Goal: Transaction & Acquisition: Obtain resource

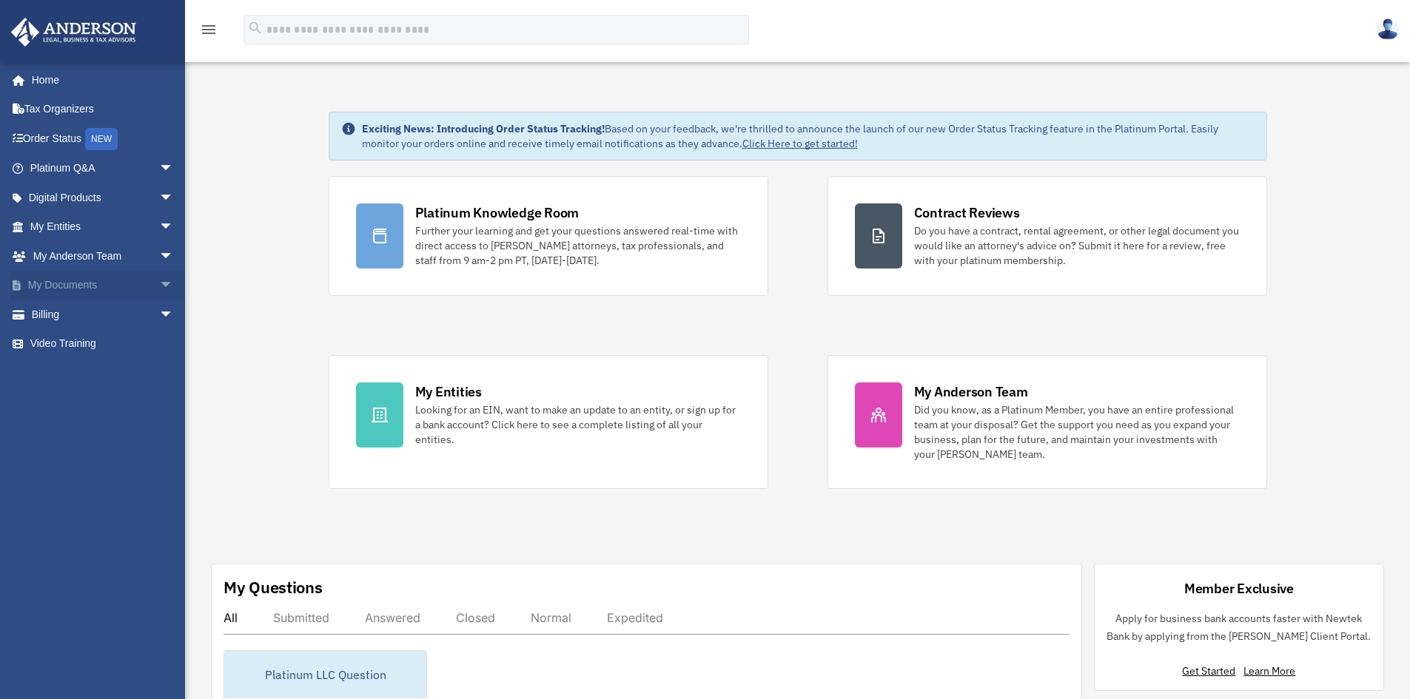
click at [100, 281] on link "My Documents arrow_drop_down" at bounding box center [103, 286] width 186 height 30
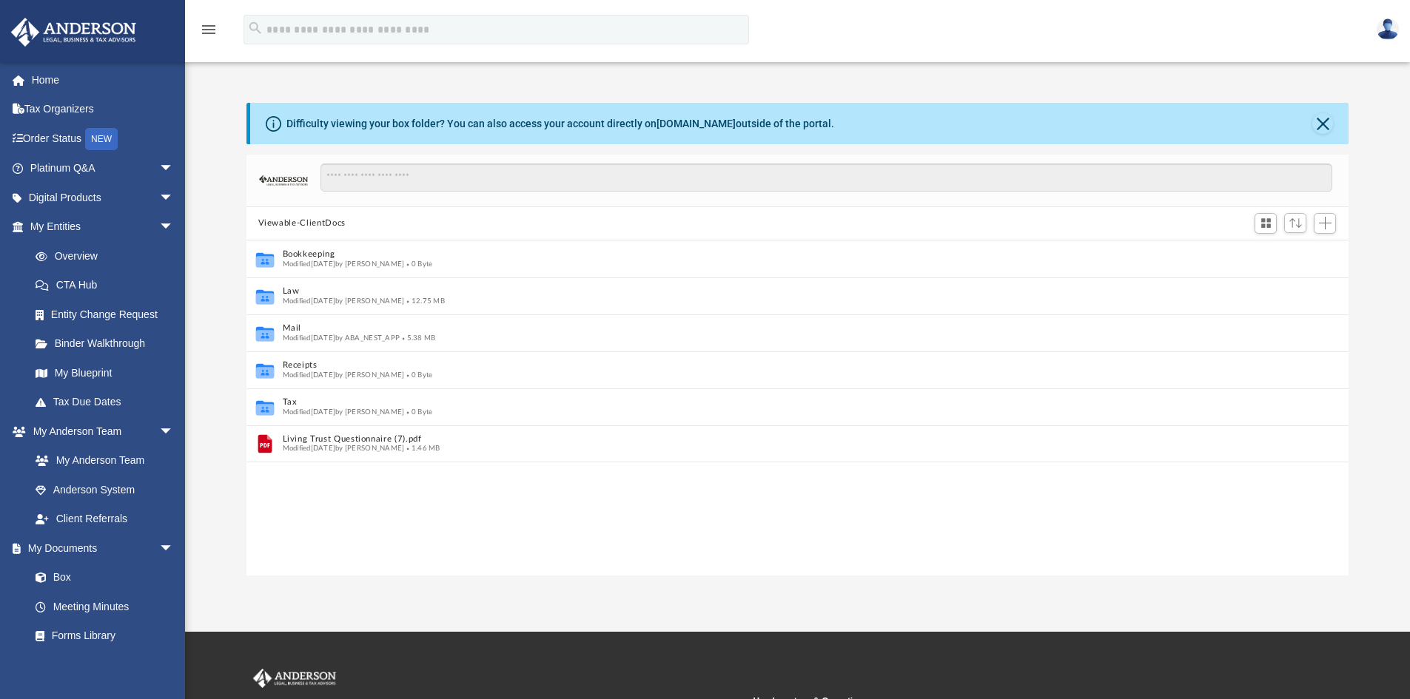
scroll to position [12, 12]
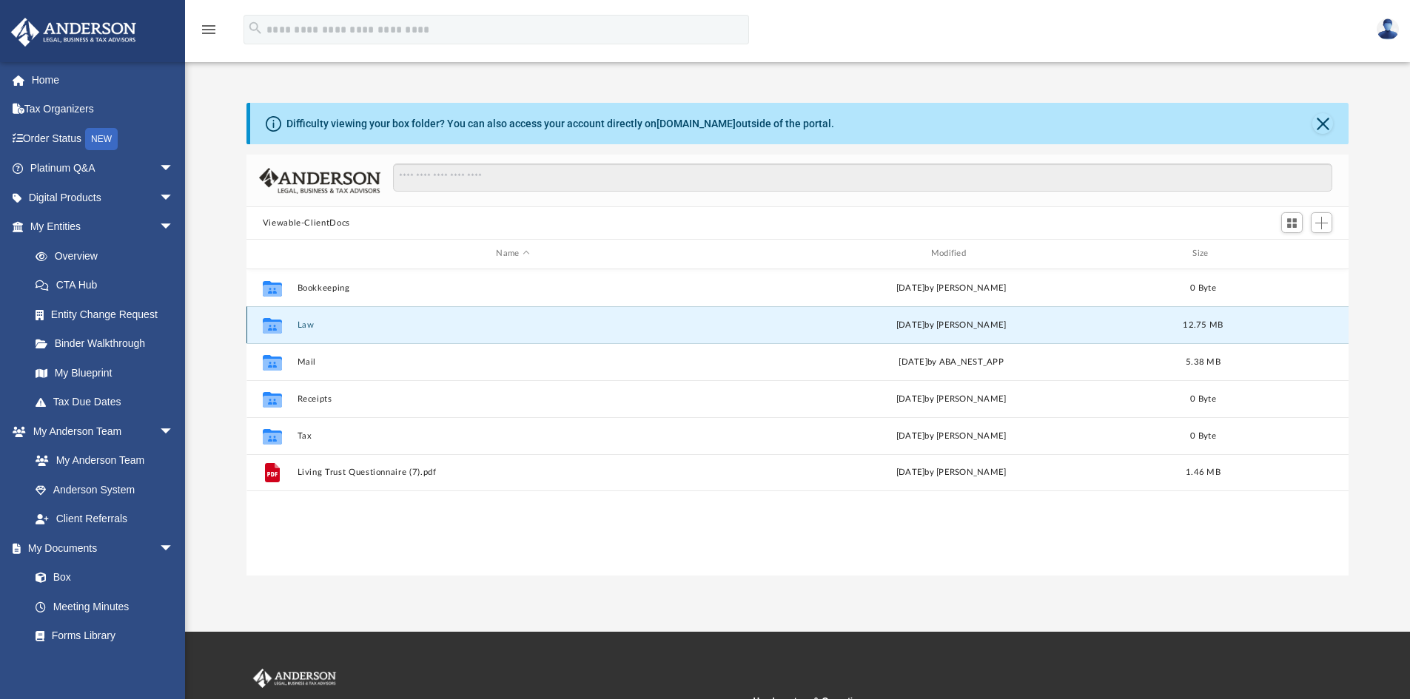
click at [303, 330] on button "Law" at bounding box center [512, 325] width 431 height 10
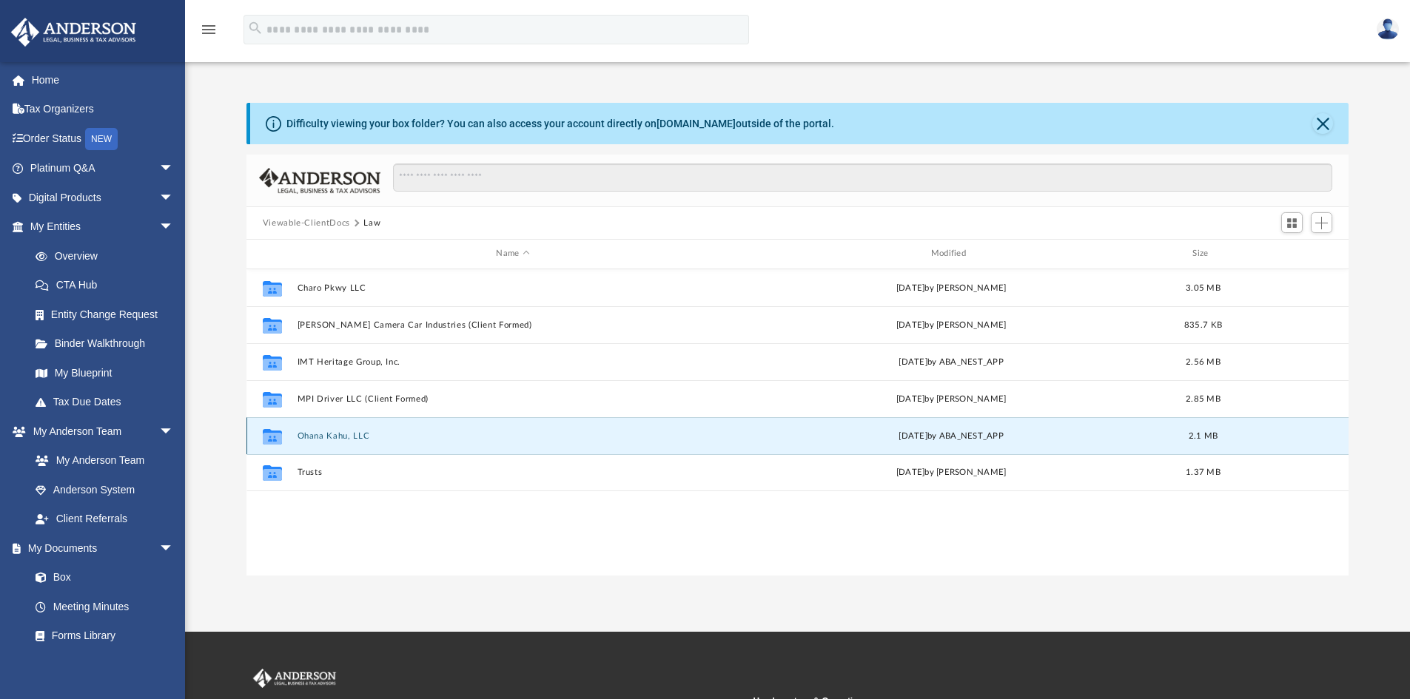
click at [326, 431] on button "Ohana Kahu, LLC" at bounding box center [512, 436] width 431 height 10
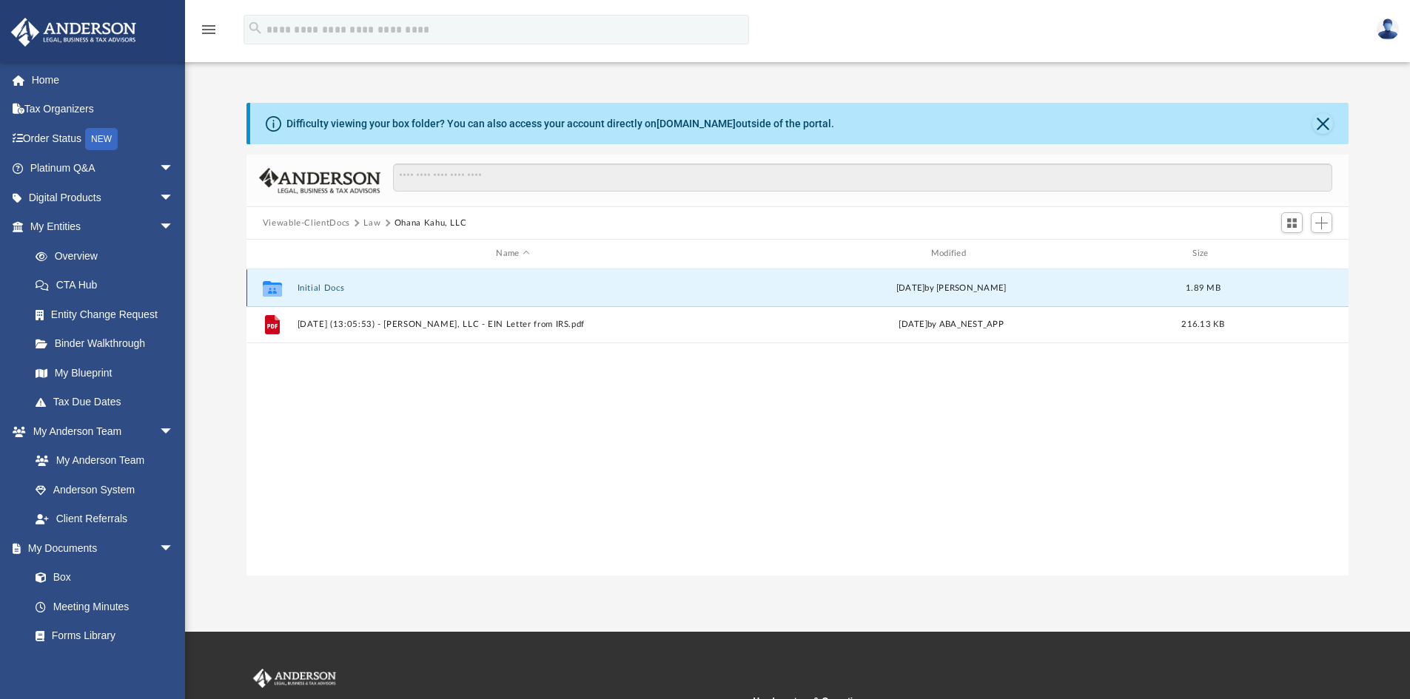
click at [329, 293] on button "Initial Docs" at bounding box center [512, 288] width 431 height 10
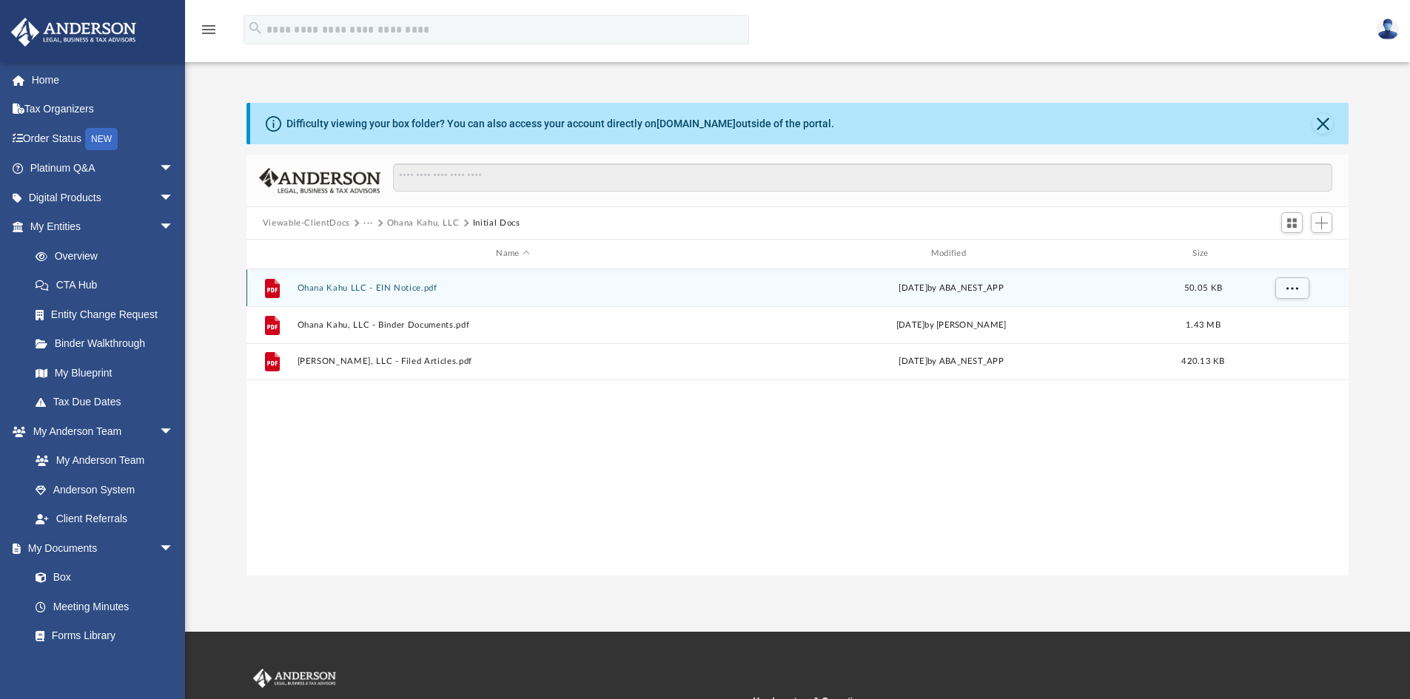
click at [329, 293] on button "Ohana Kahu LLC - EIN Notice.pdf" at bounding box center [512, 288] width 431 height 10
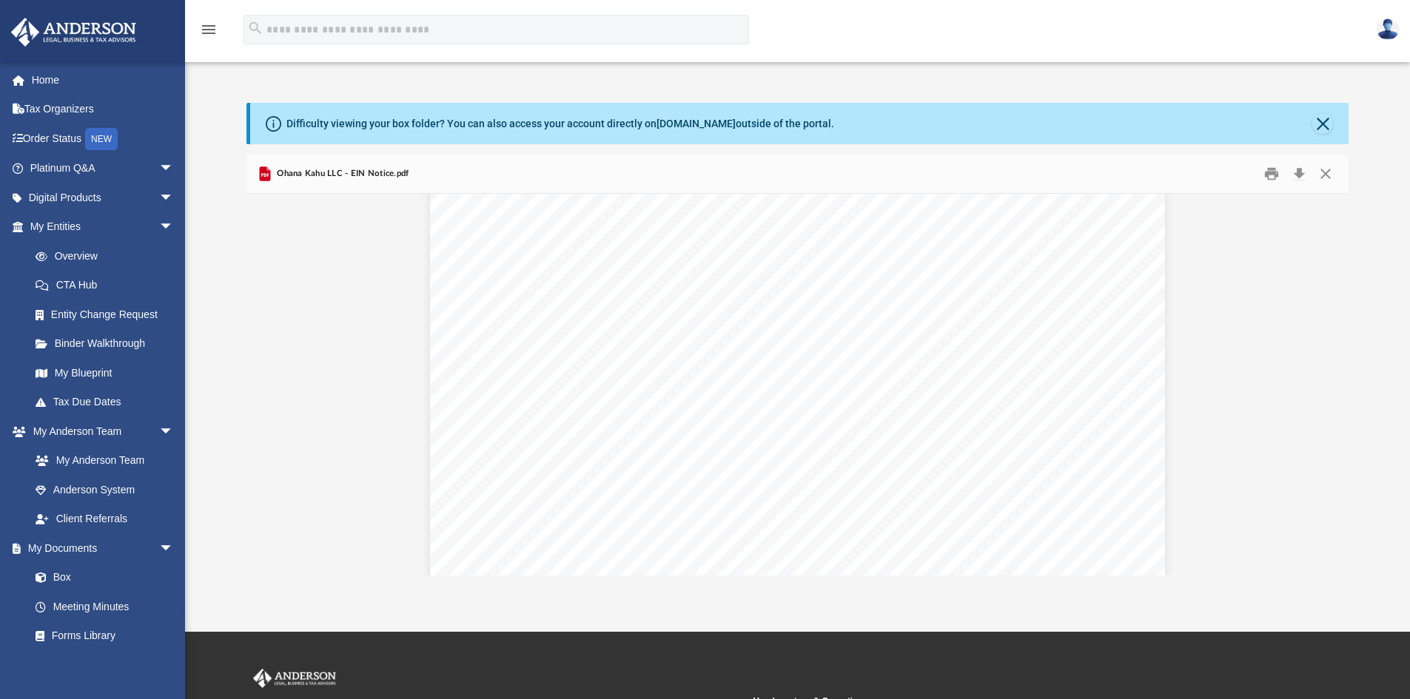
scroll to position [0, 0]
click at [1319, 169] on button "Close" at bounding box center [1325, 174] width 27 height 23
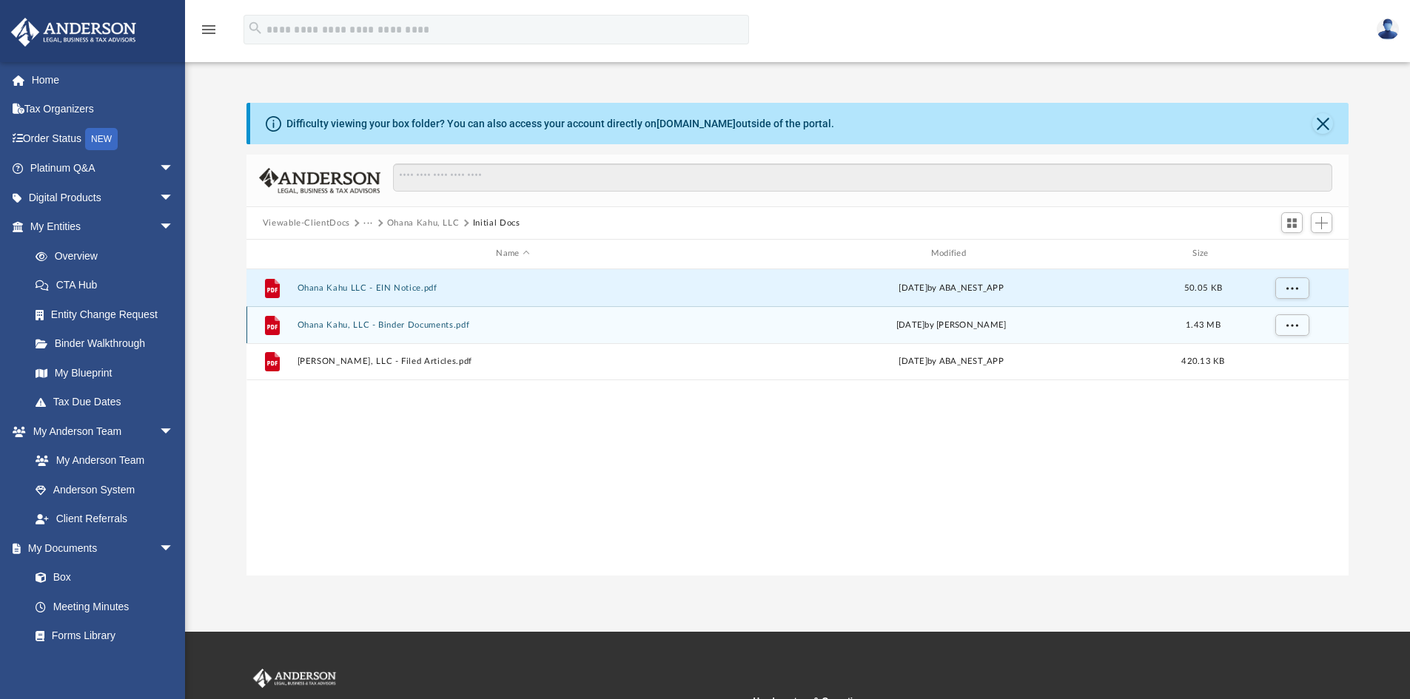
click at [326, 325] on button "Ohana Kahu, LLC - Binder Documents.pdf" at bounding box center [512, 325] width 431 height 10
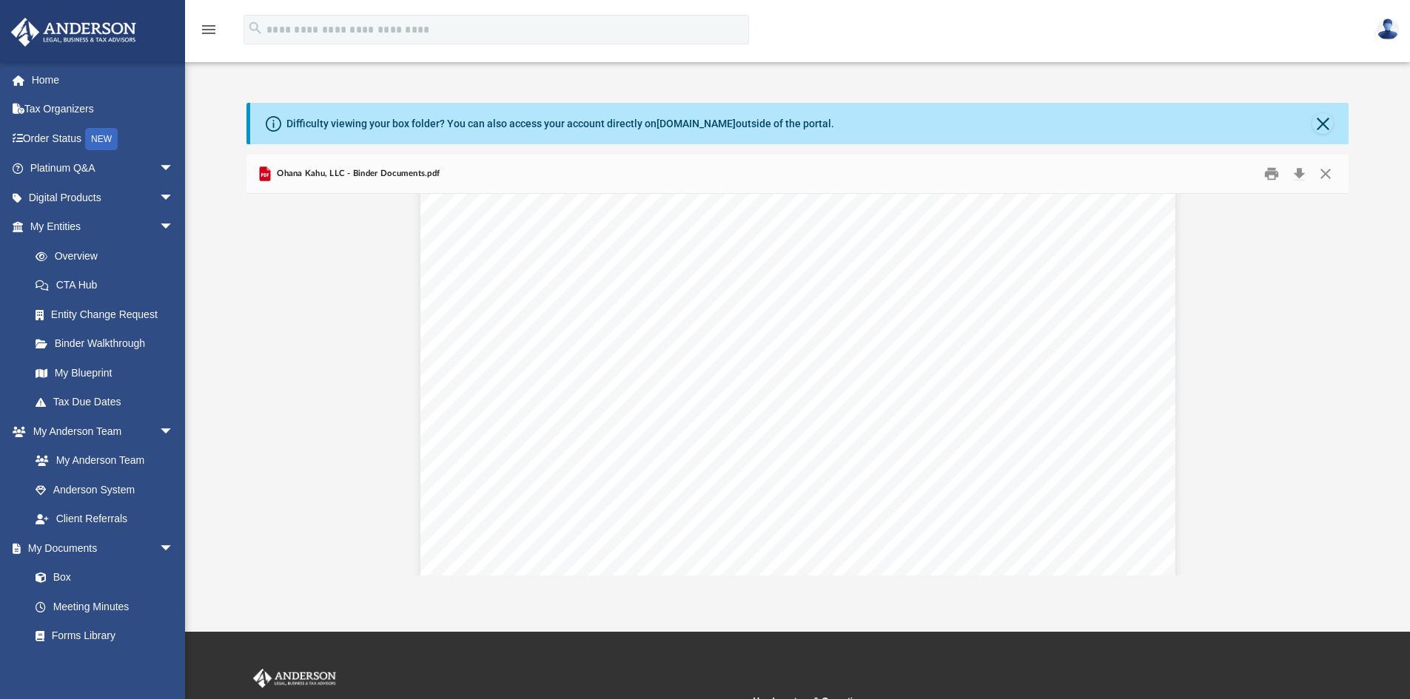
scroll to position [1184, 0]
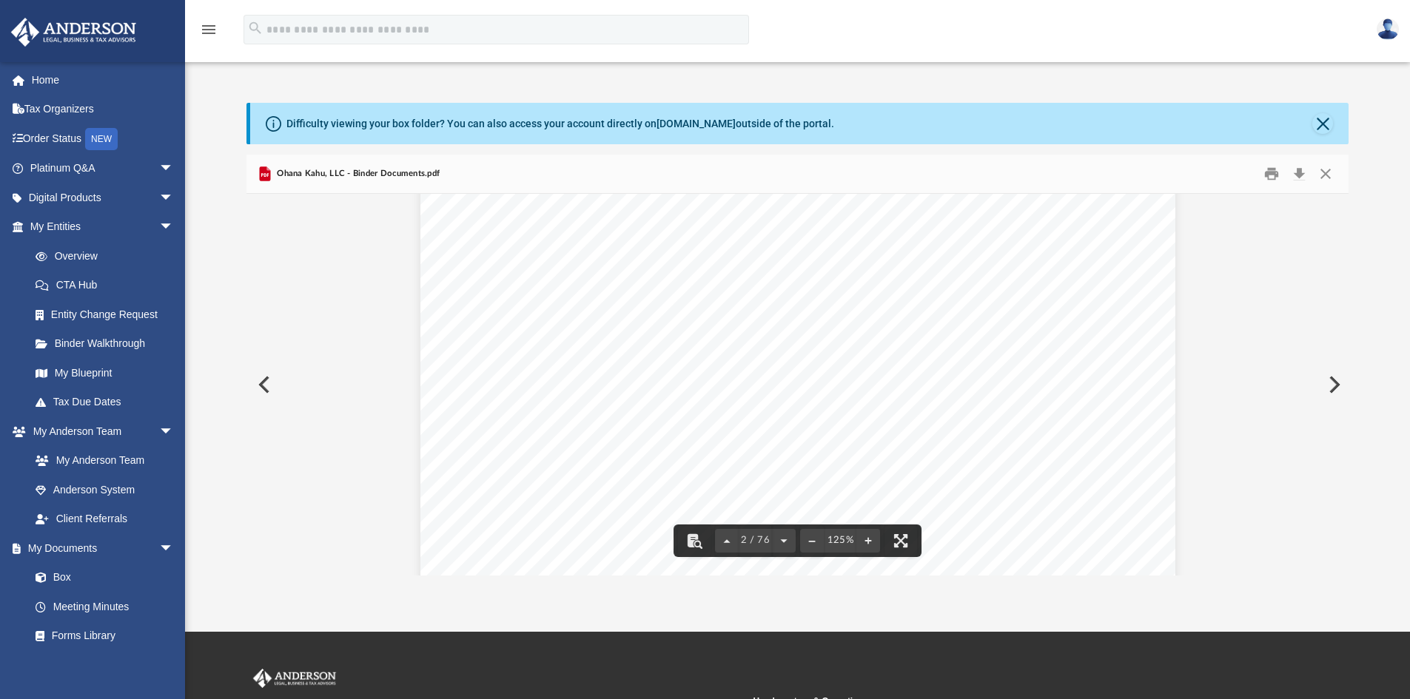
drag, startPoint x: 721, startPoint y: 278, endPoint x: 959, endPoint y: 282, distance: 237.6
click at [959, 282] on div "Overview of [PERSON_NAME], LLC Entity Formation Information State of Organizati…" at bounding box center [797, 508] width 755 height 977
drag, startPoint x: 727, startPoint y: 280, endPoint x: 1022, endPoint y: 280, distance: 295.2
click at [950, 280] on span "[STREET_ADDRESS][US_STATE]" at bounding box center [840, 281] width 220 height 15
click at [1321, 119] on button "Close" at bounding box center [1322, 123] width 21 height 21
